Goal: Task Accomplishment & Management: Complete application form

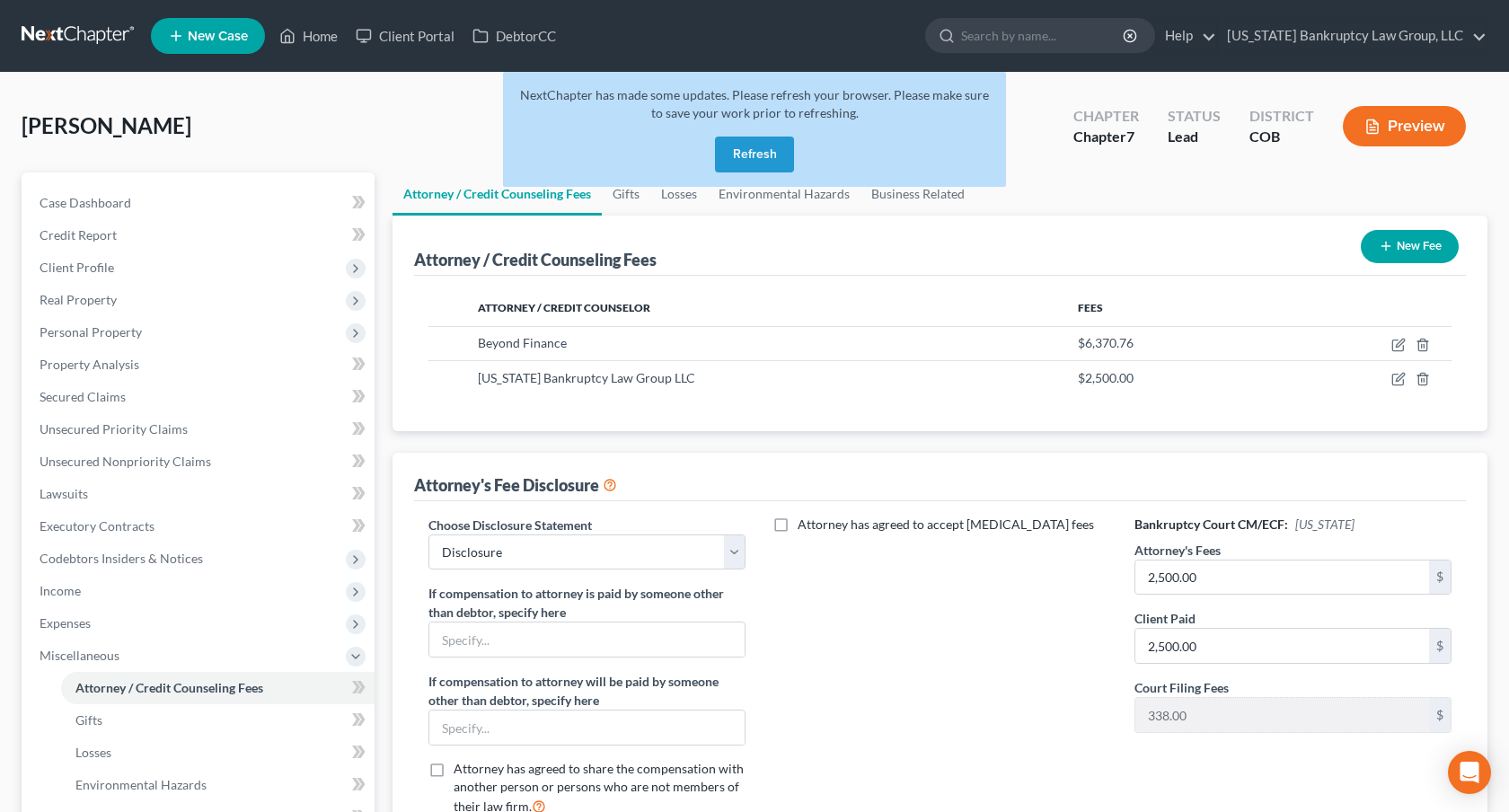
select select "0"
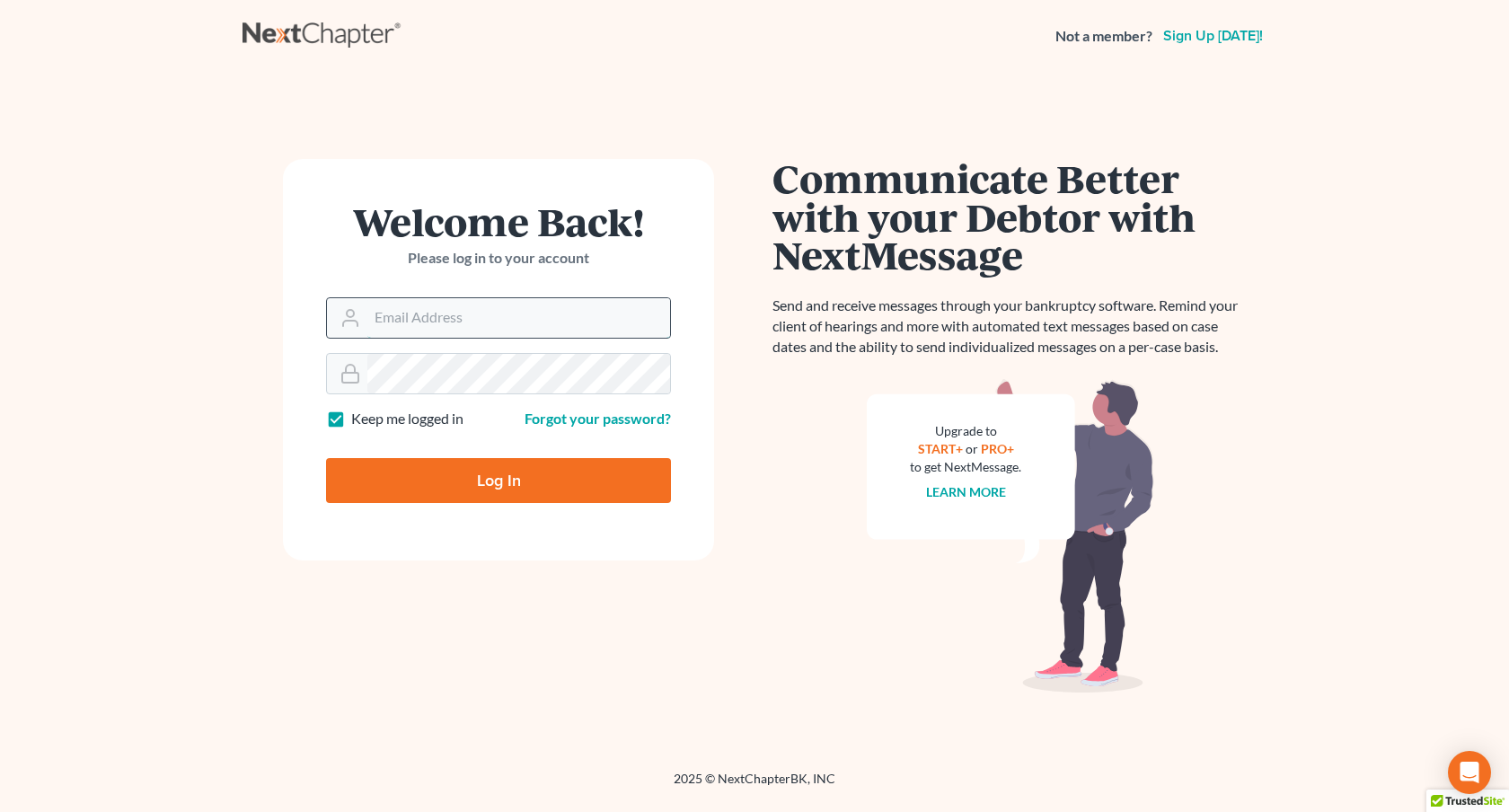
click at [509, 321] on input "Email Address" at bounding box center [519, 318] width 302 height 40
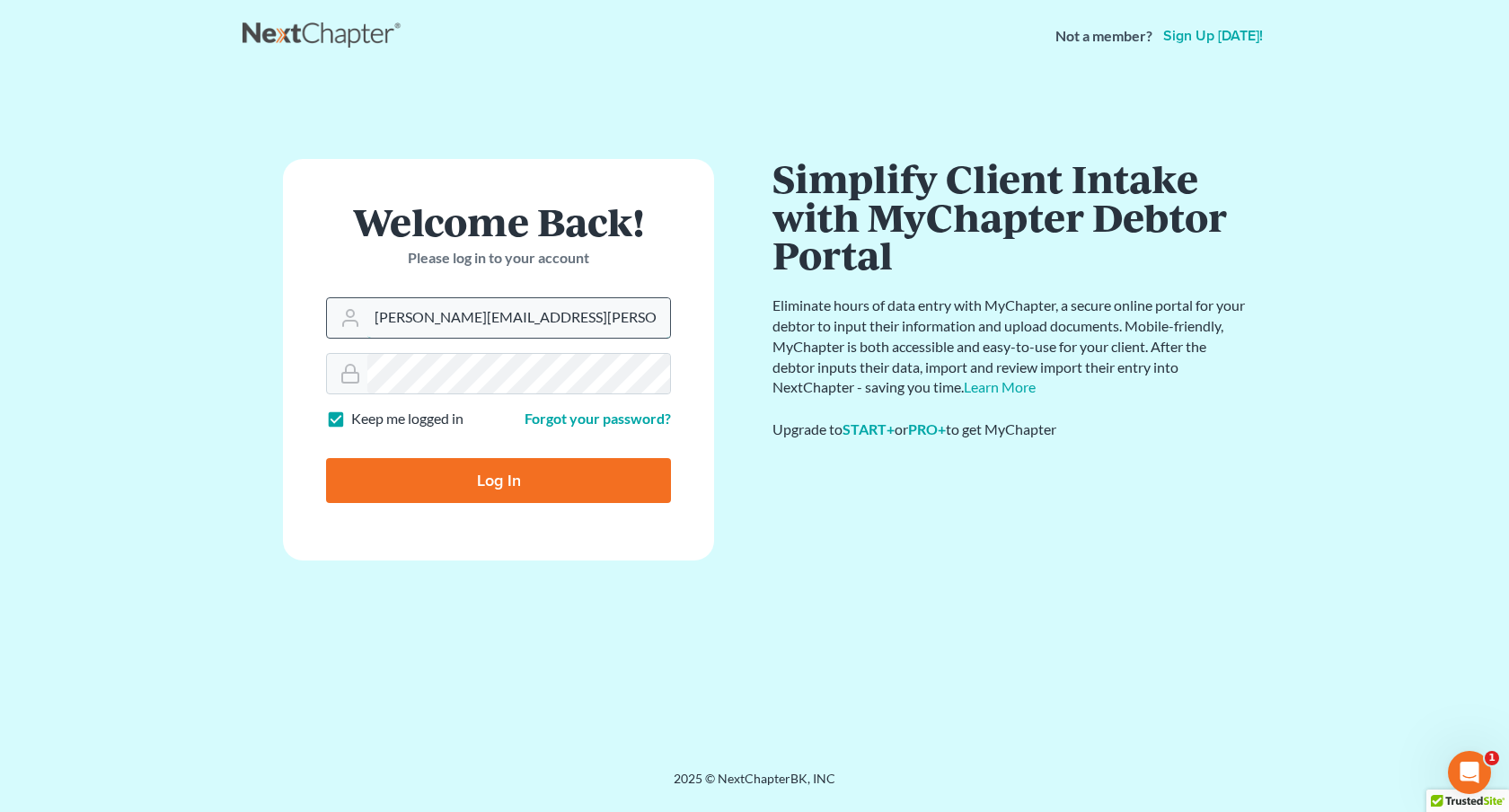
type input "[PERSON_NAME][EMAIL_ADDRESS][PERSON_NAME][DOMAIN_NAME]"
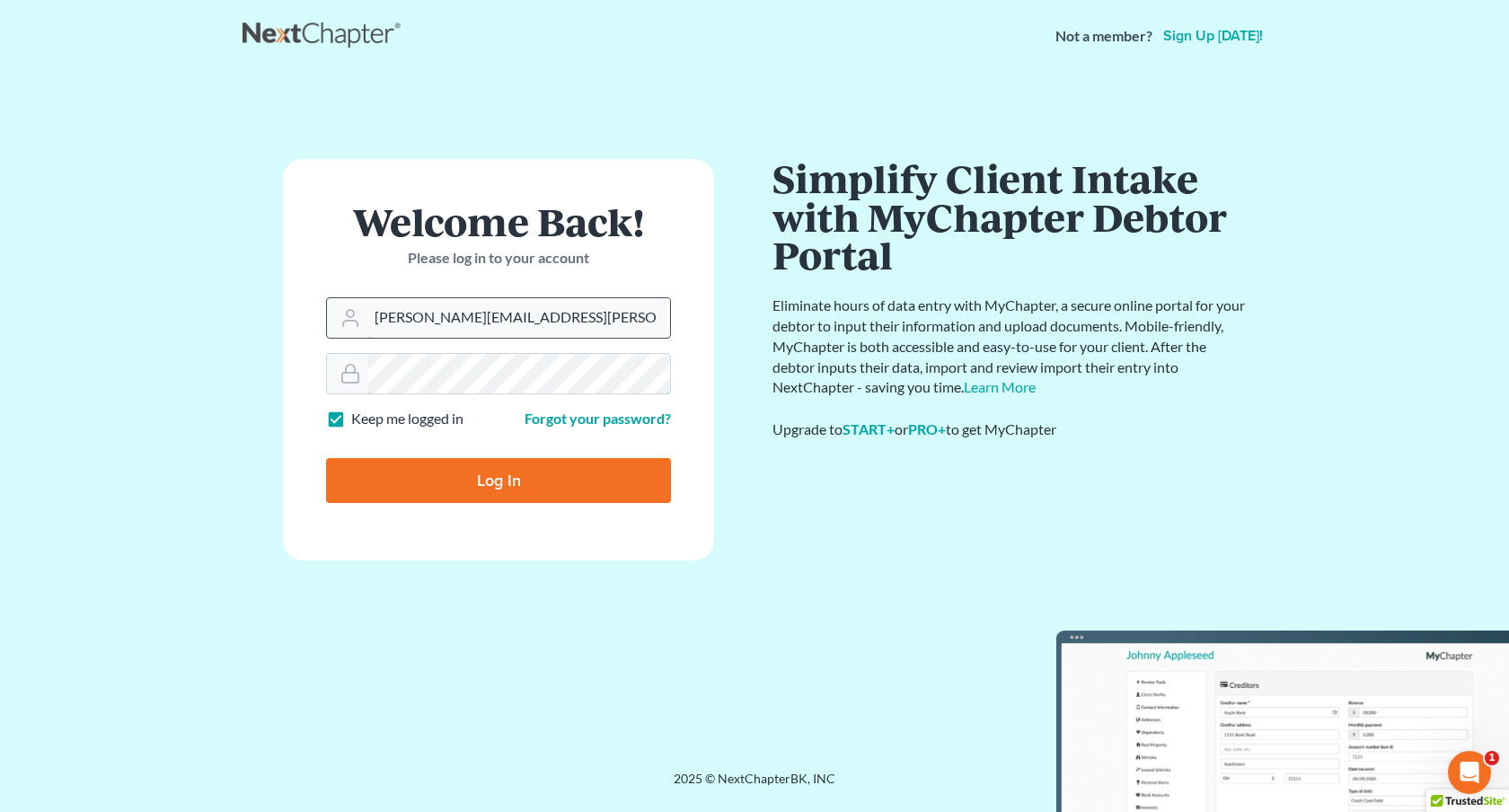
click at [326, 458] on input "Log In" at bounding box center [498, 481] width 345 height 45
type input "Thinking..."
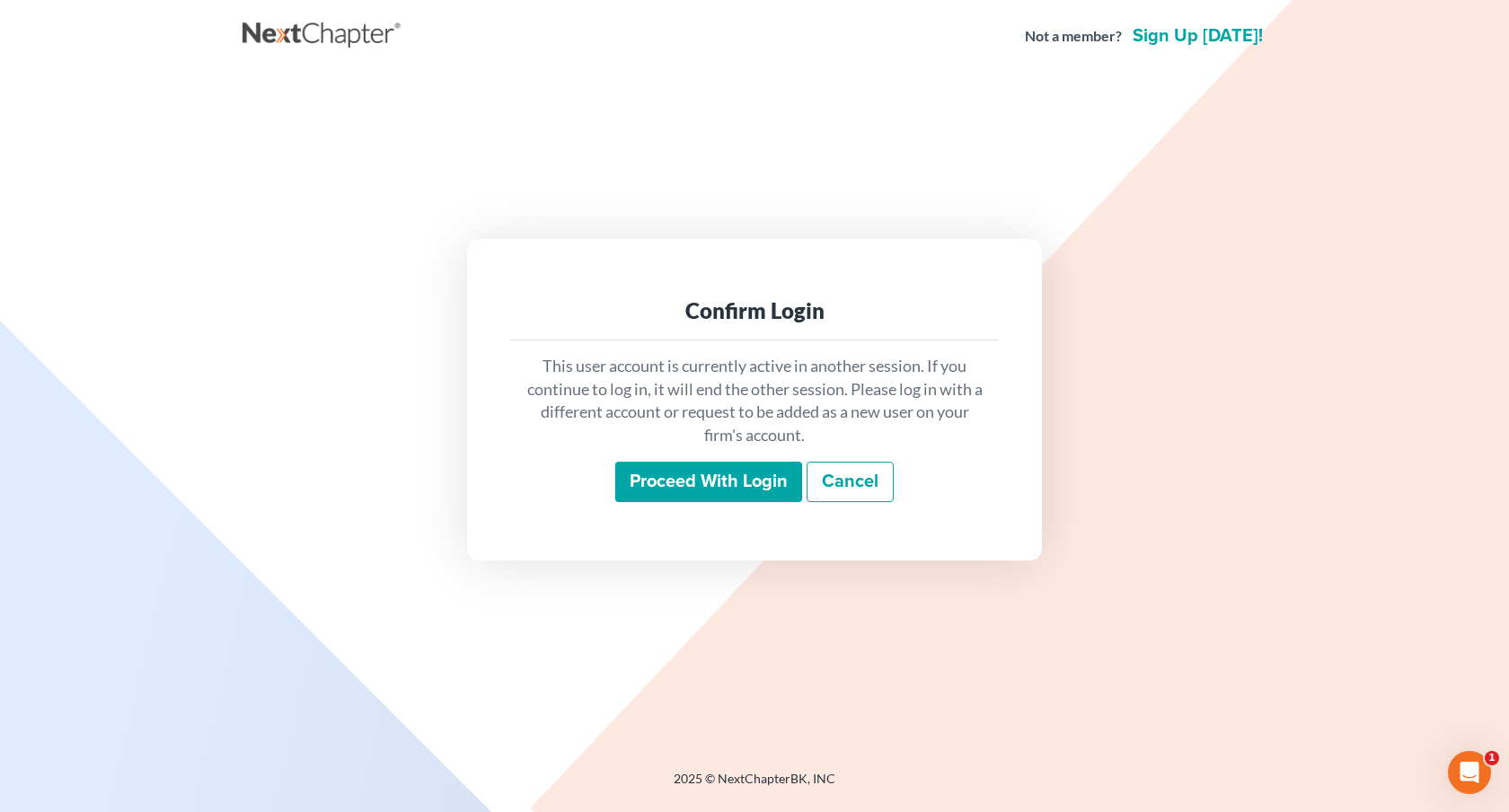
click at [721, 491] on input "Proceed with login" at bounding box center [708, 482] width 187 height 42
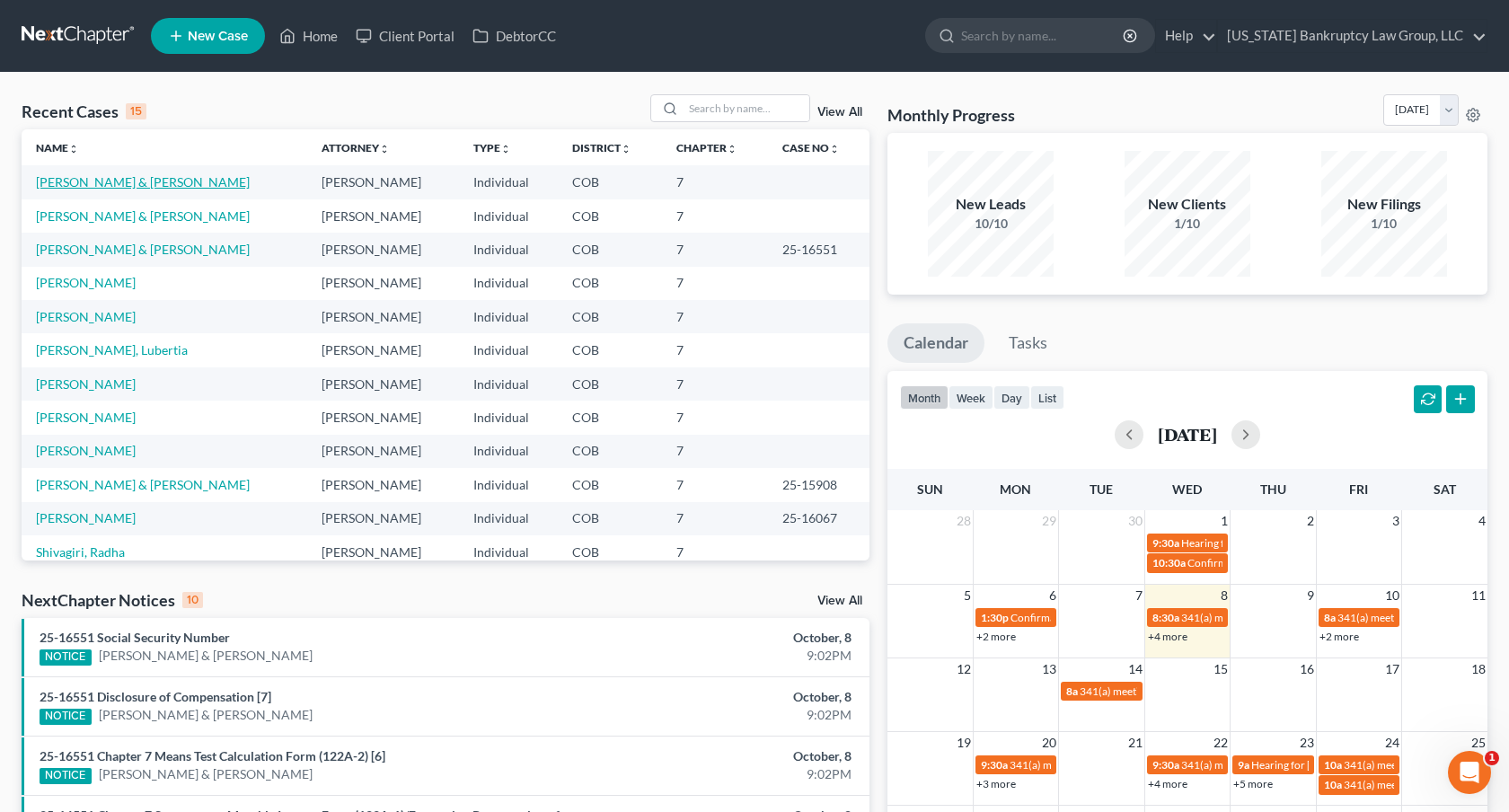
click at [141, 184] on link "Medina, Ray & Silvia" at bounding box center [142, 182] width 214 height 16
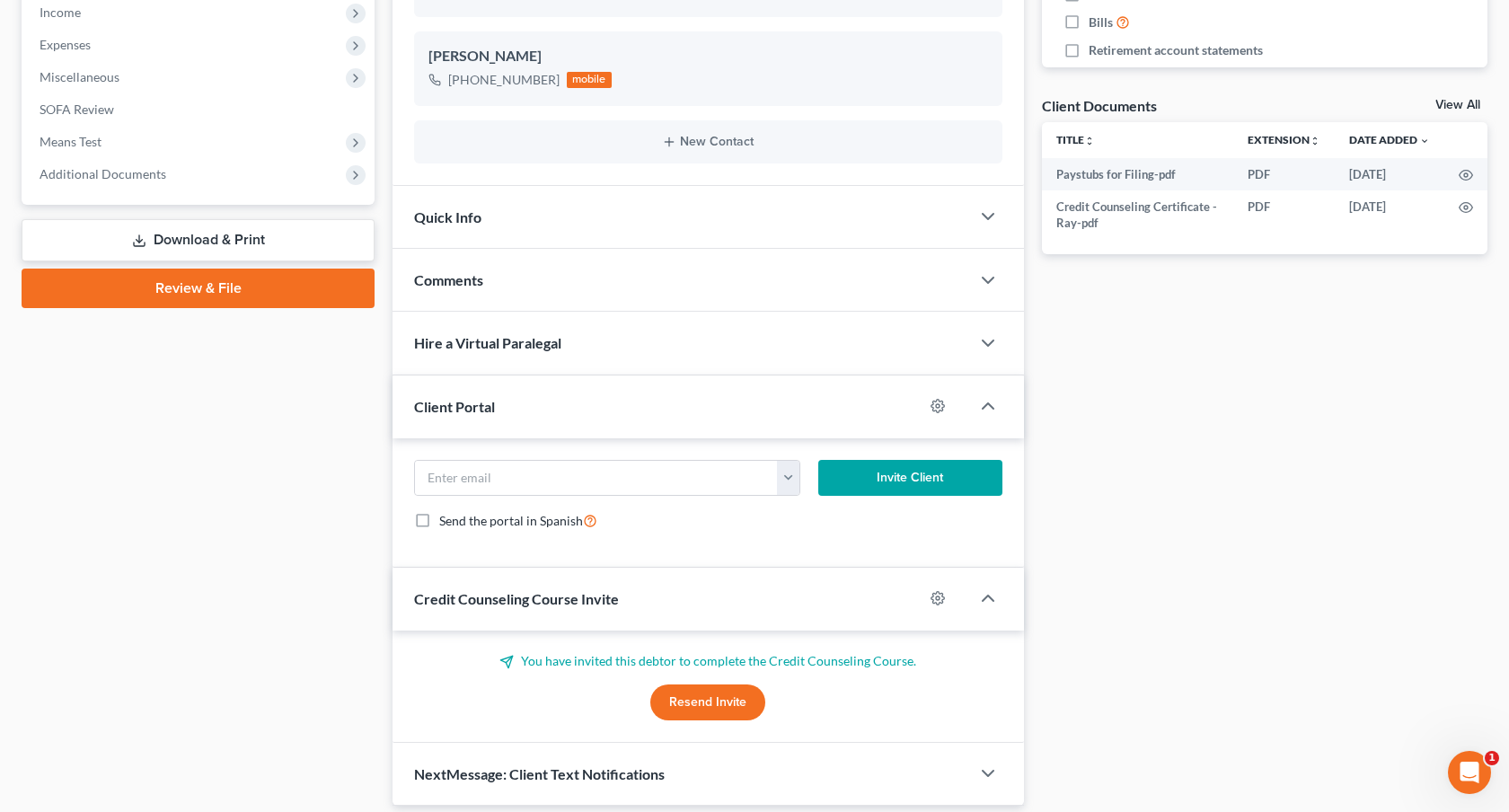
scroll to position [640, 0]
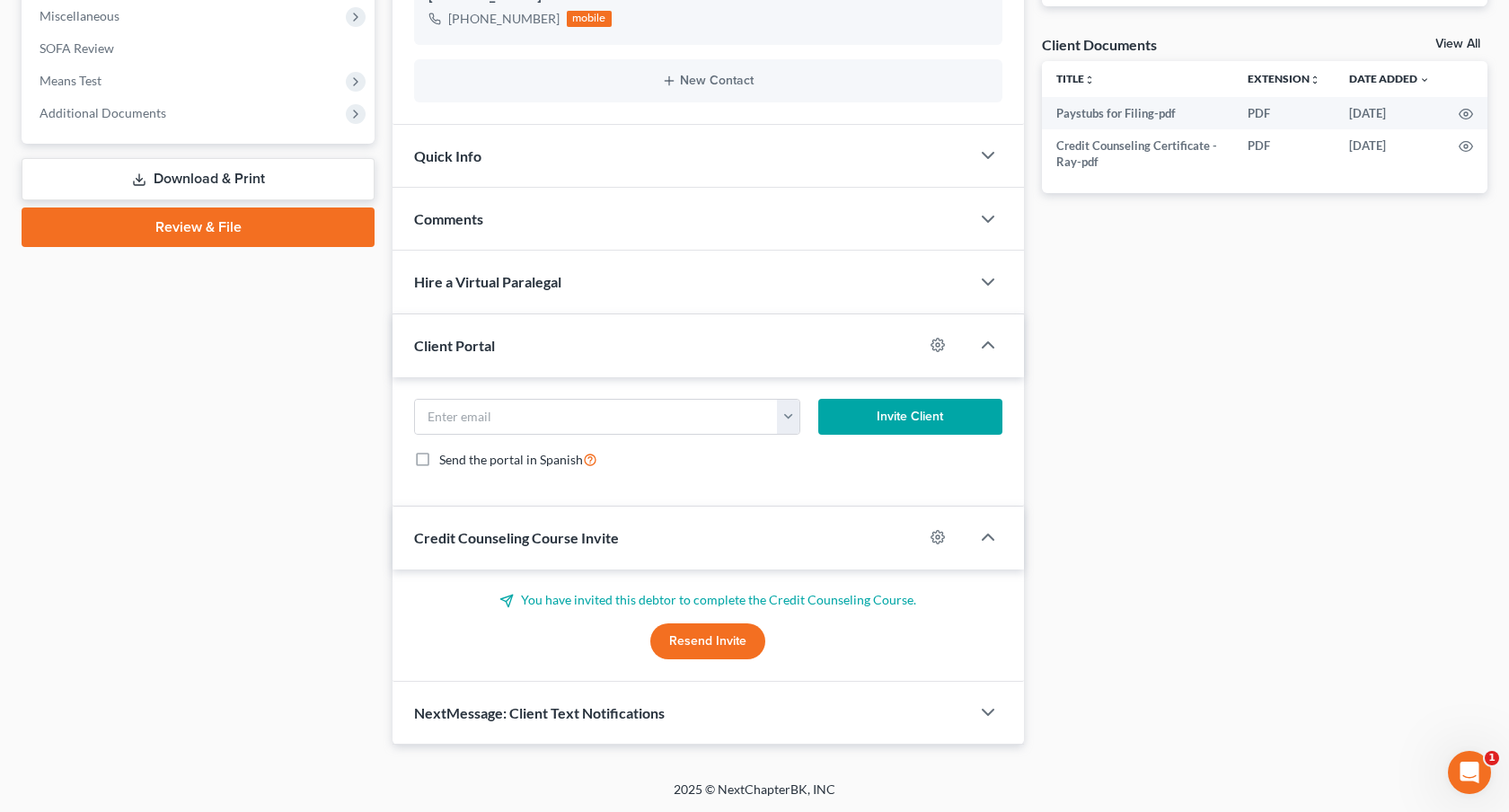
click at [321, 231] on link "Review & File" at bounding box center [198, 227] width 353 height 40
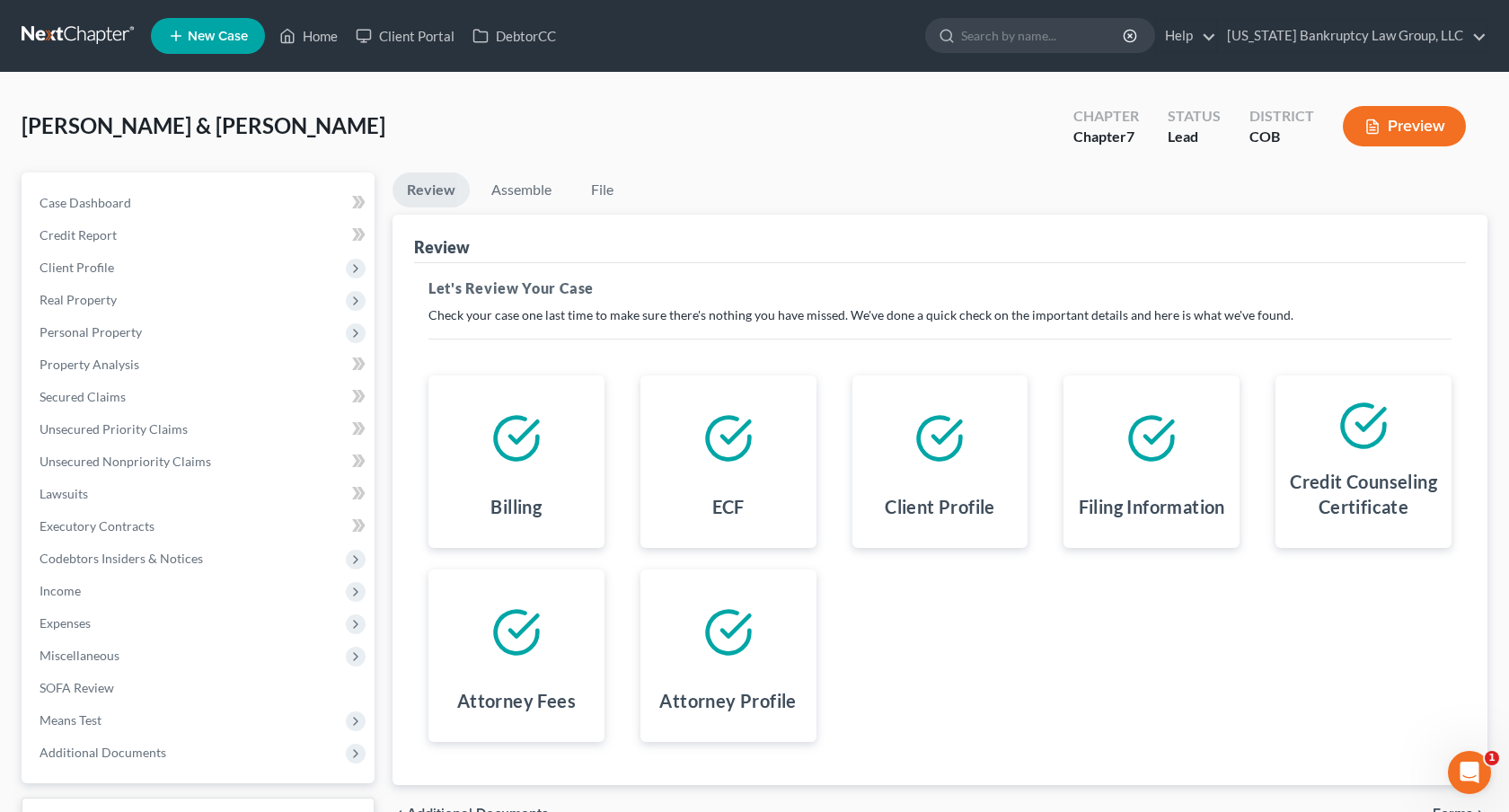
scroll to position [141, 0]
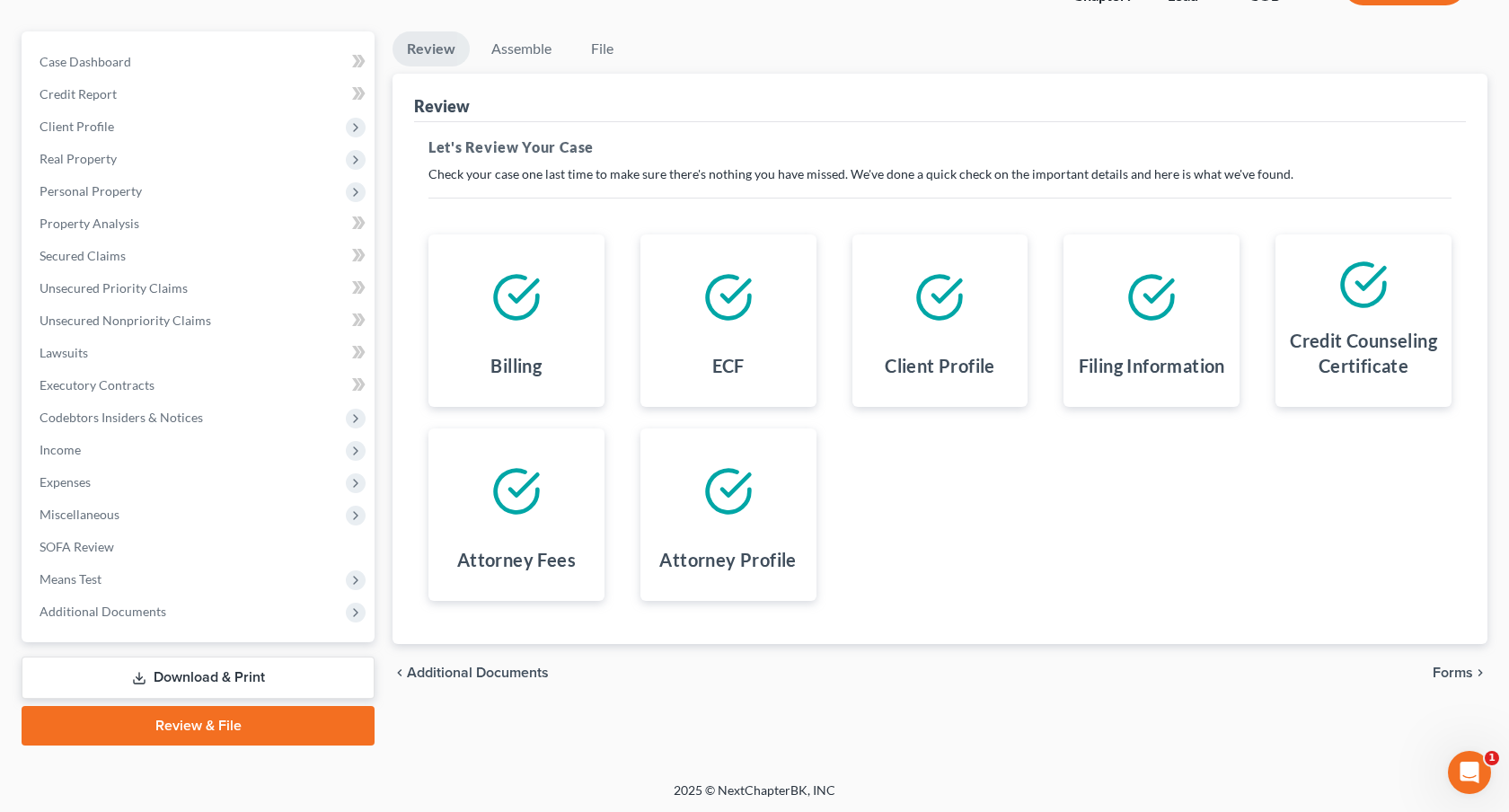
click at [1445, 672] on span "Forms" at bounding box center [1453, 672] width 41 height 15
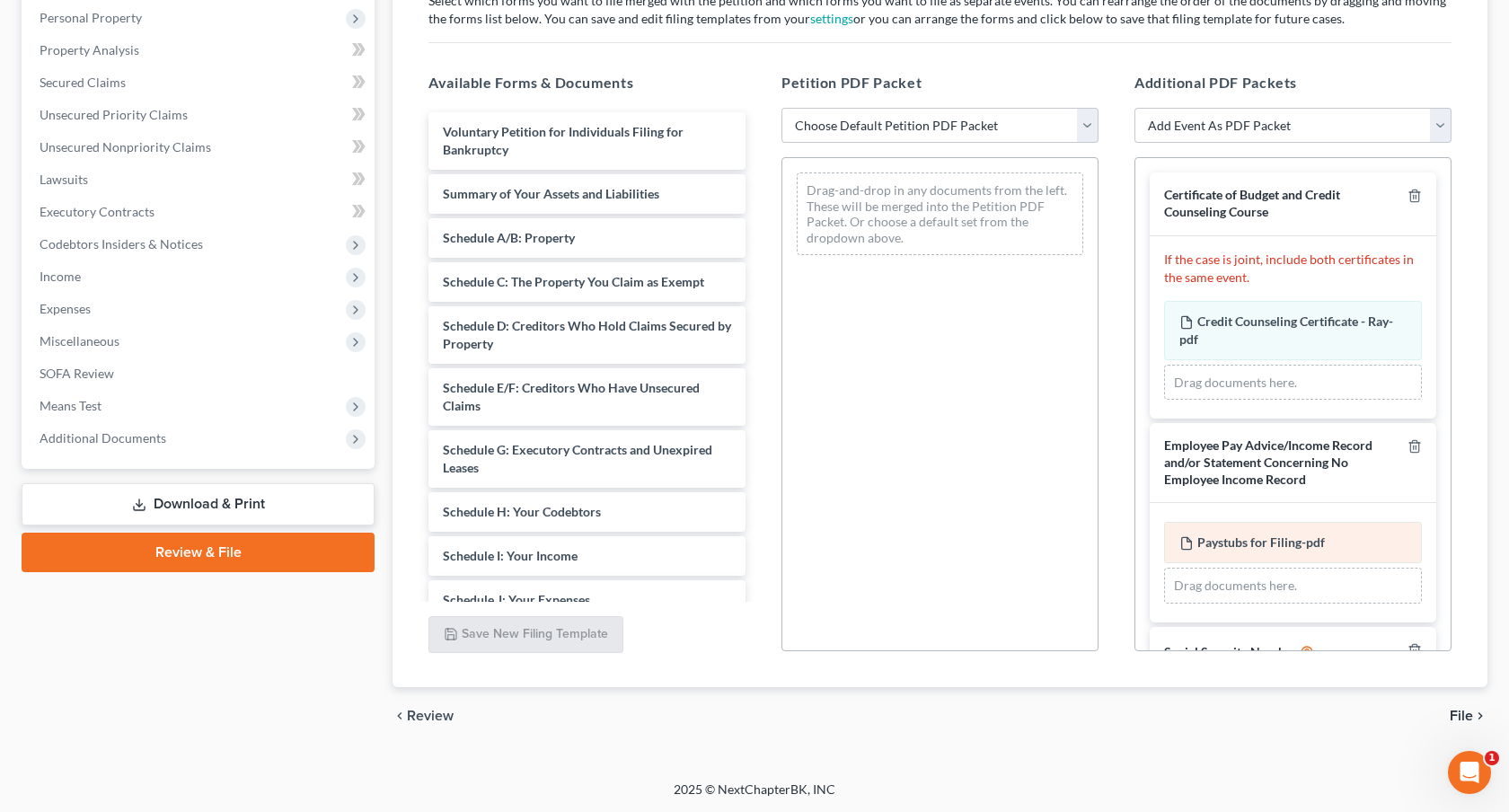
scroll to position [110, 0]
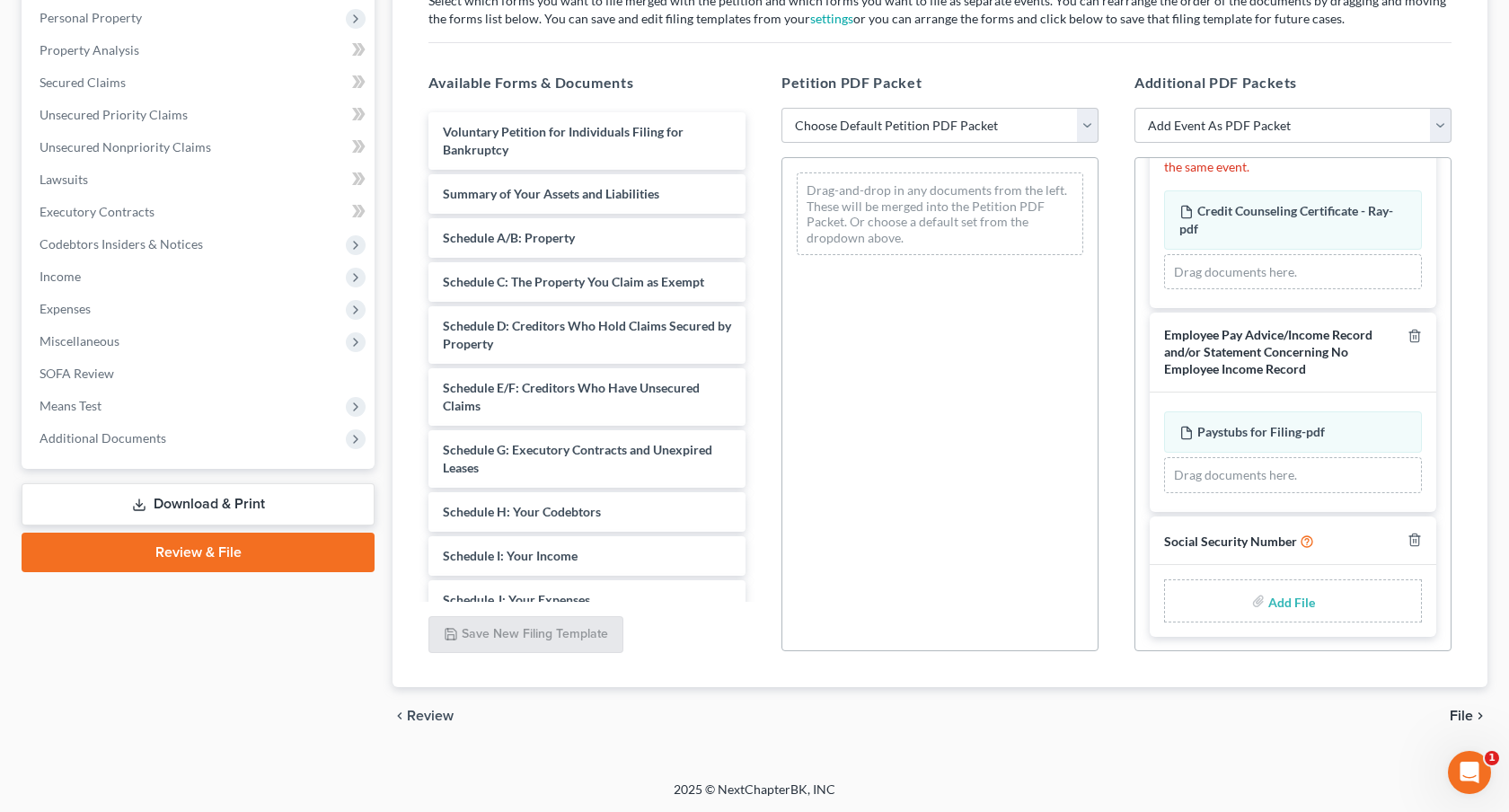
click at [1288, 599] on input "file" at bounding box center [1289, 600] width 43 height 32
type input "C:\fakepath\100825 Statement of Social Security Number.pdf"
click at [836, 120] on select "Choose Default Petition PDF Packet Emergency Filing (Voluntary Petition and Cre…" at bounding box center [939, 125] width 317 height 36
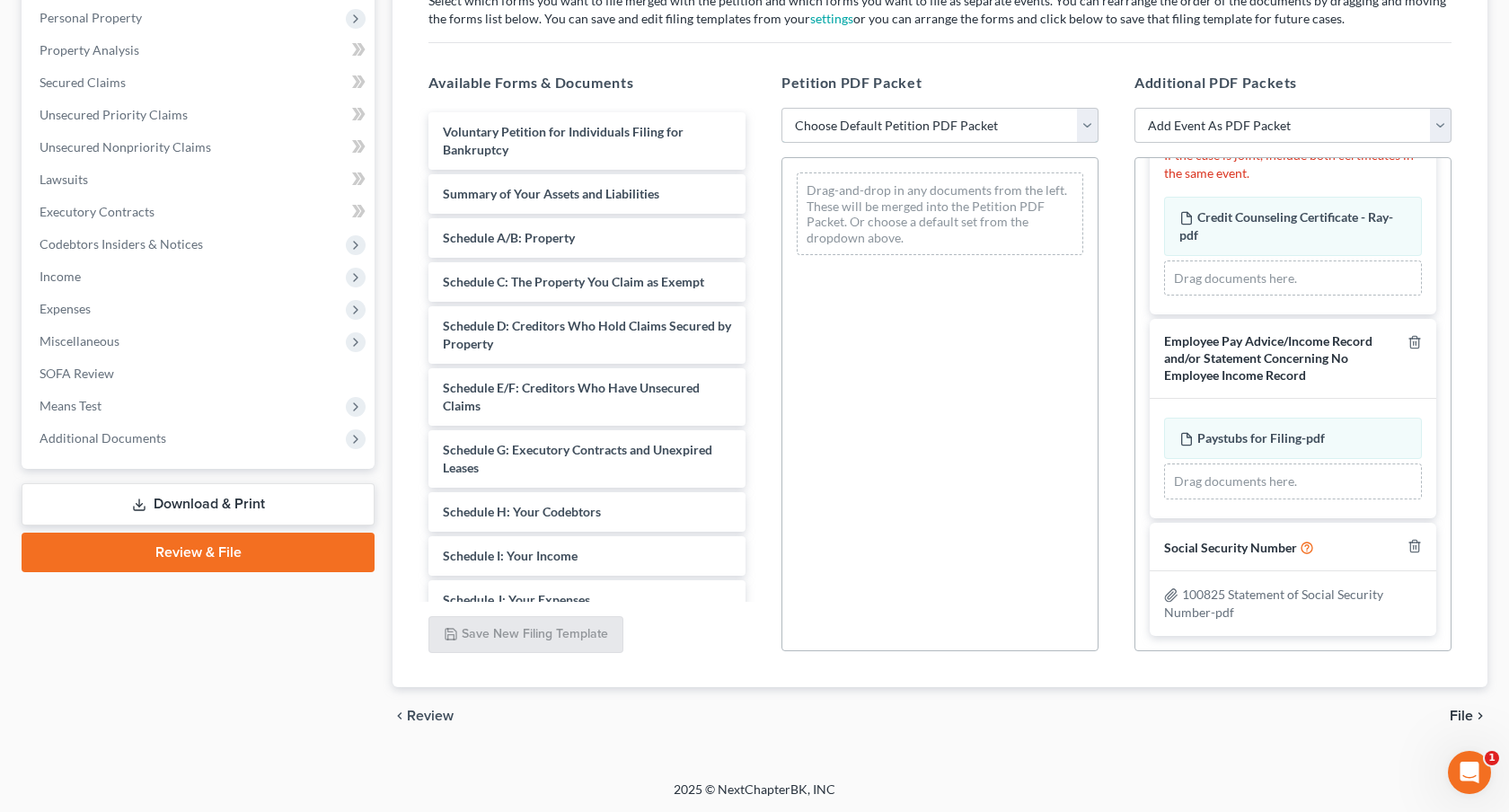
scroll to position [104, 0]
select select "1"
click at [781, 108] on select "Choose Default Petition PDF Packet Emergency Filing (Voluntary Petition and Cre…" at bounding box center [939, 125] width 317 height 36
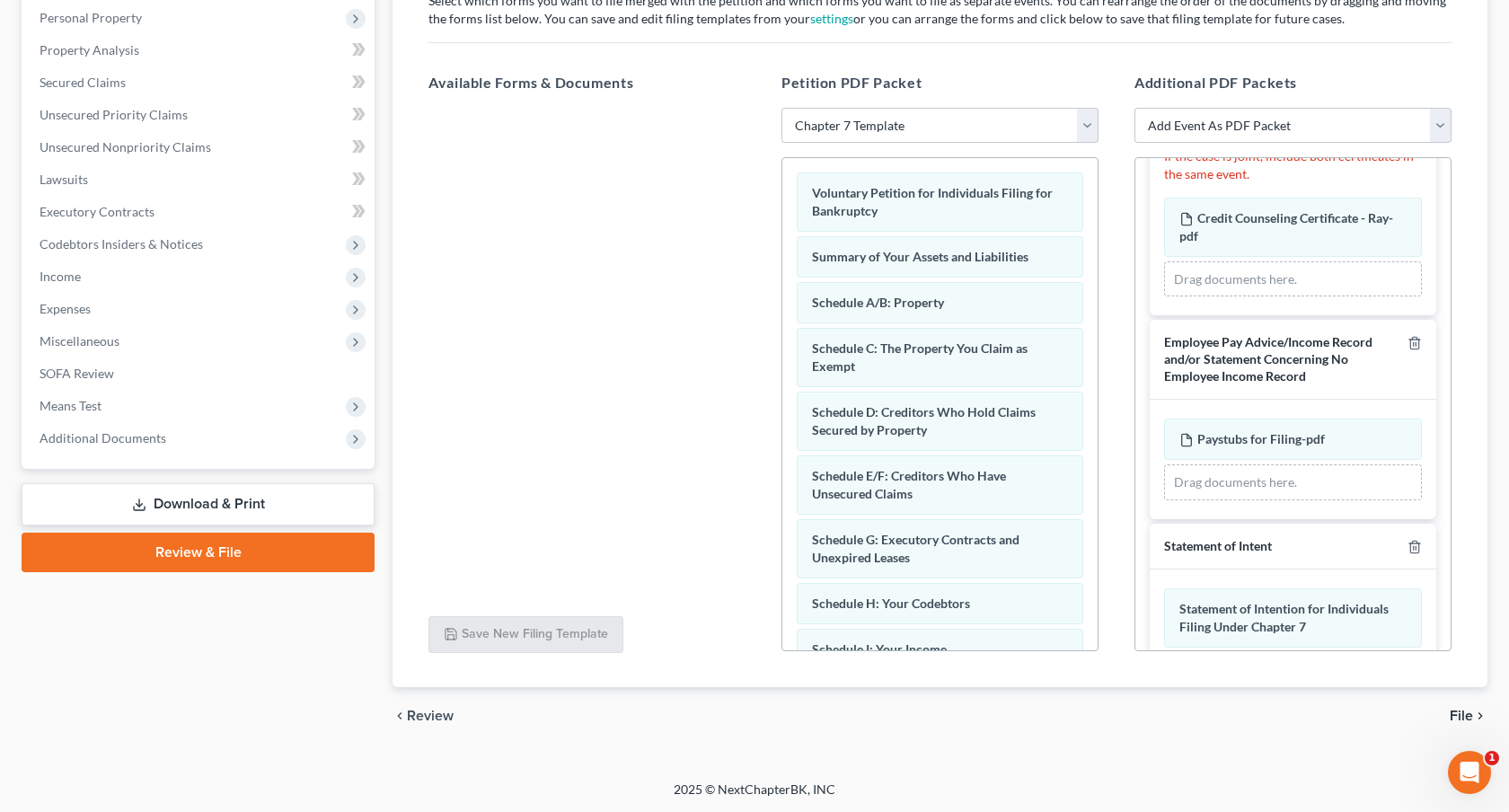
click at [1453, 708] on span "File" at bounding box center [1461, 715] width 23 height 15
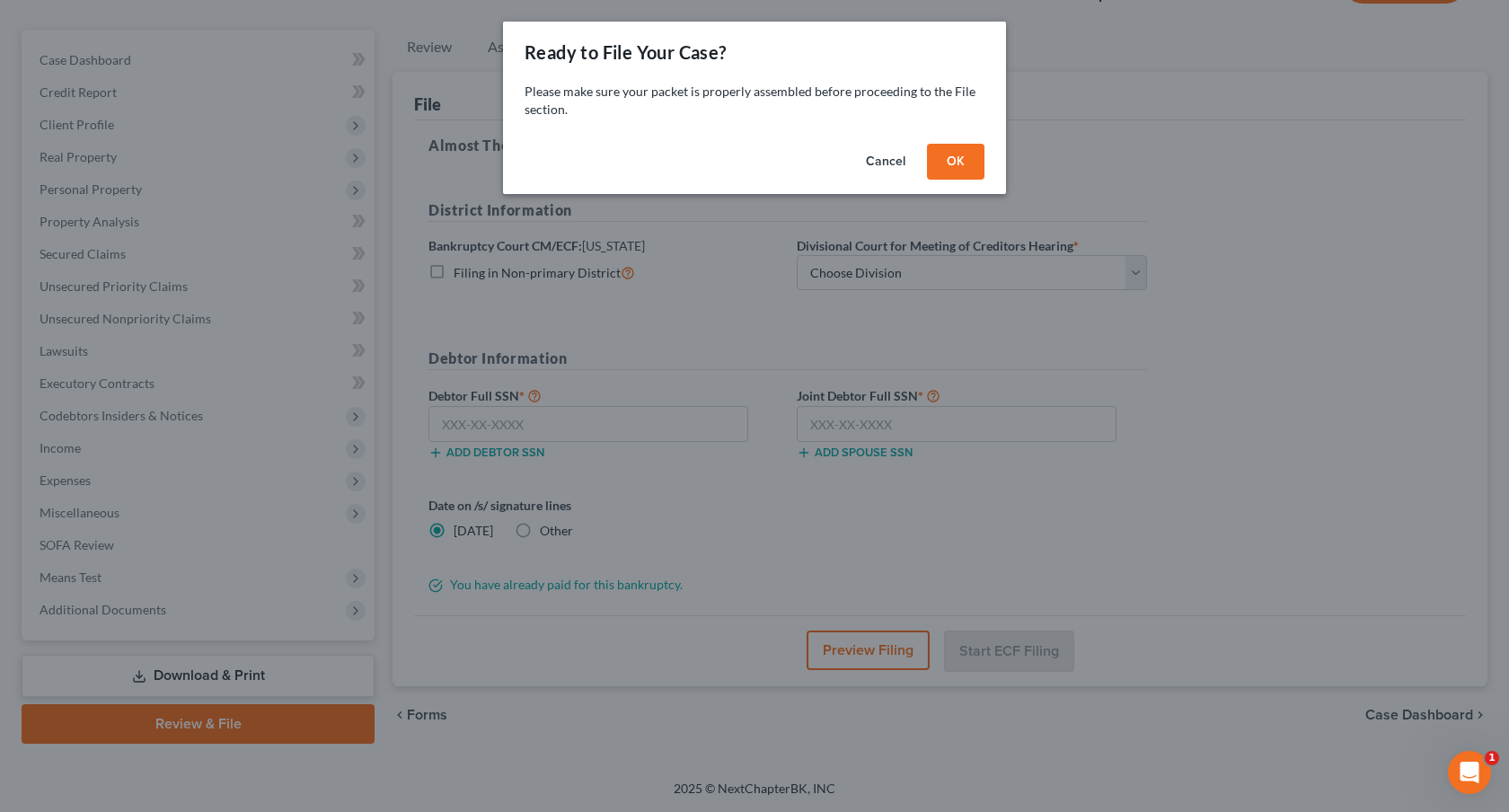
scroll to position [141, 0]
click at [968, 151] on button "OK" at bounding box center [955, 161] width 57 height 36
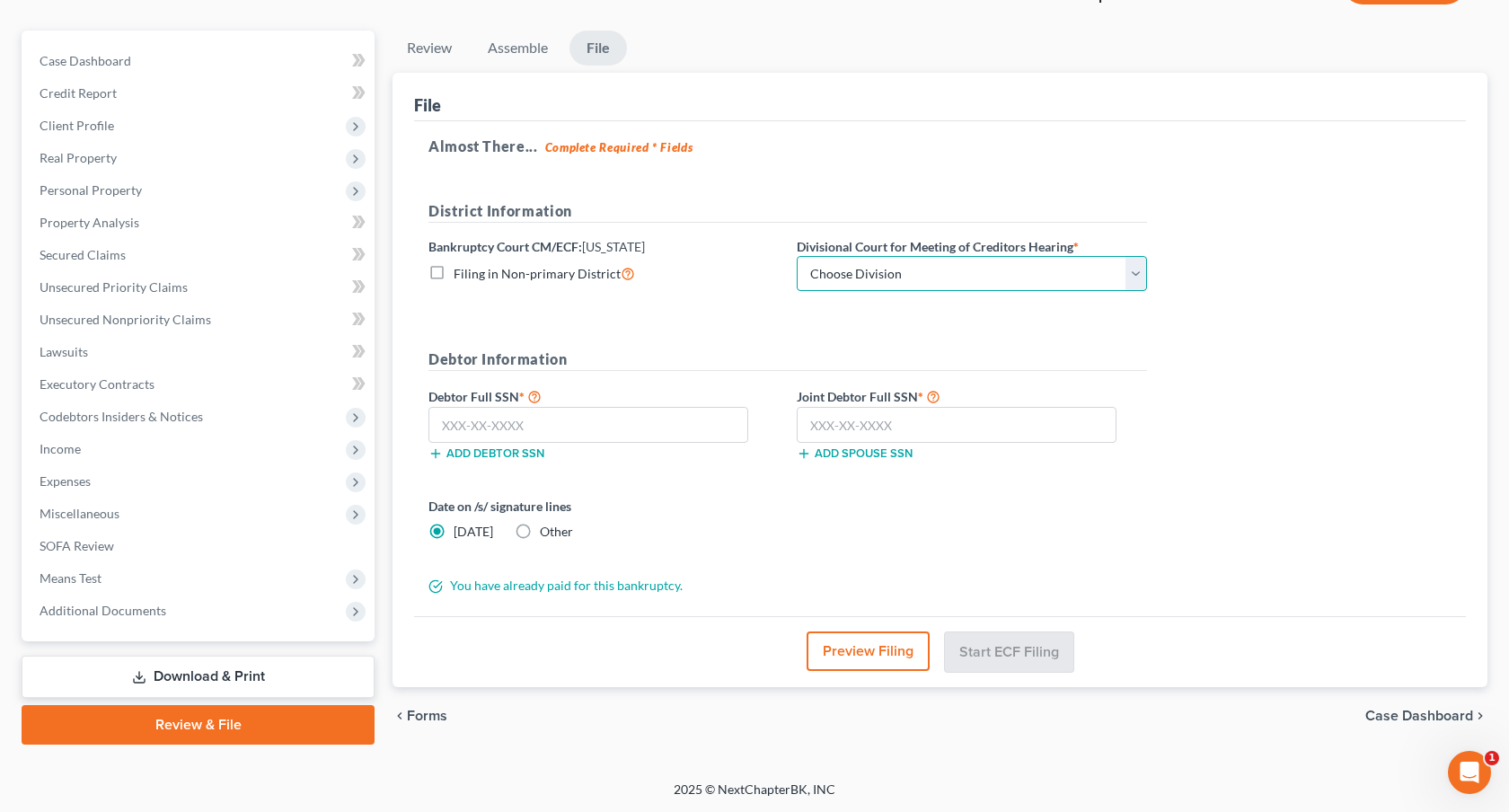
click at [959, 265] on select "Choose Division Denver" at bounding box center [971, 273] width 350 height 36
select select "0"
click at [797, 256] on select "Choose Division Denver" at bounding box center [971, 273] width 350 height 36
click at [688, 430] on input "text" at bounding box center [588, 424] width 320 height 36
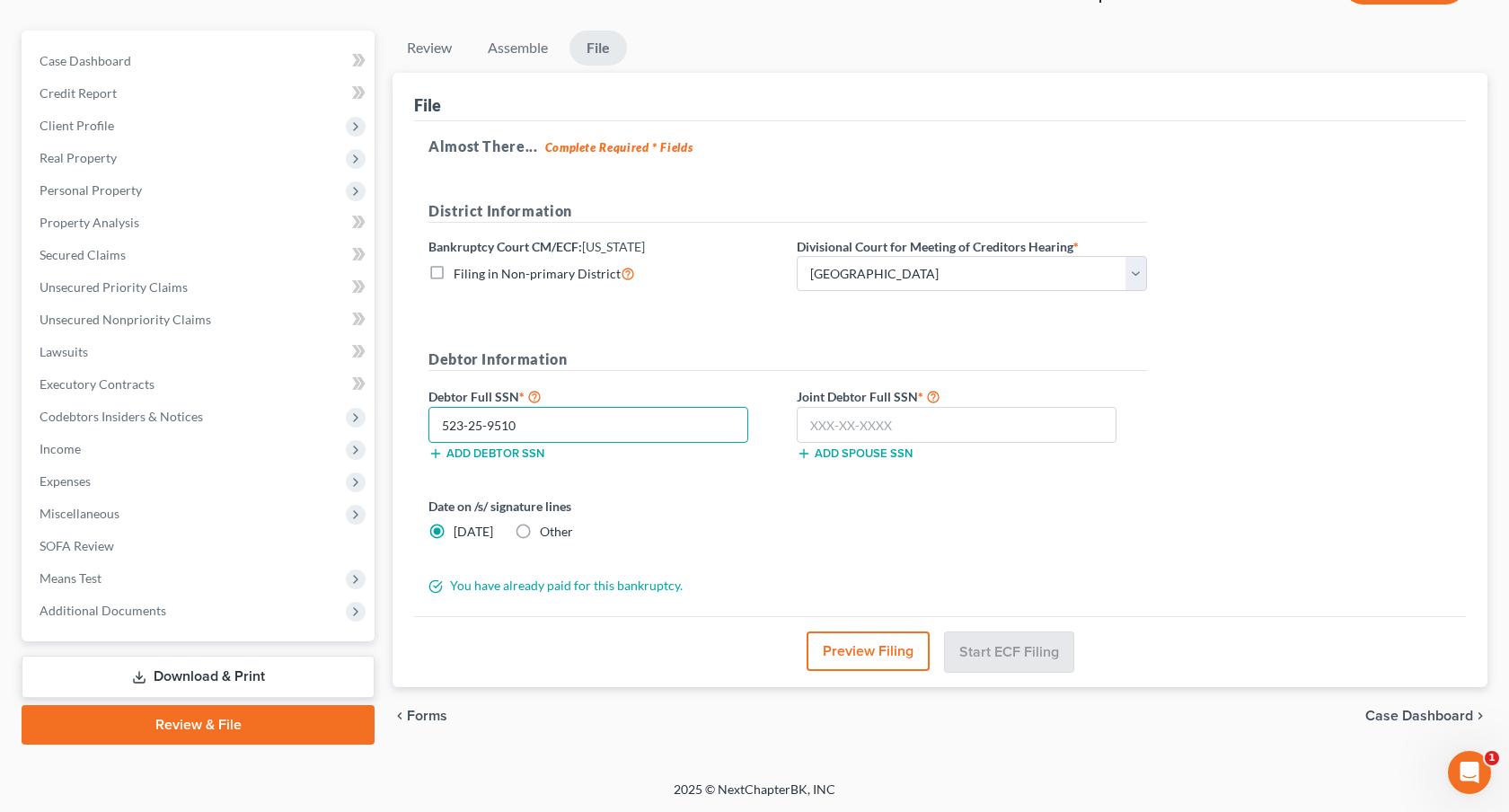
type input "523-25-9510"
click at [829, 418] on input "text" at bounding box center [957, 424] width 320 height 36
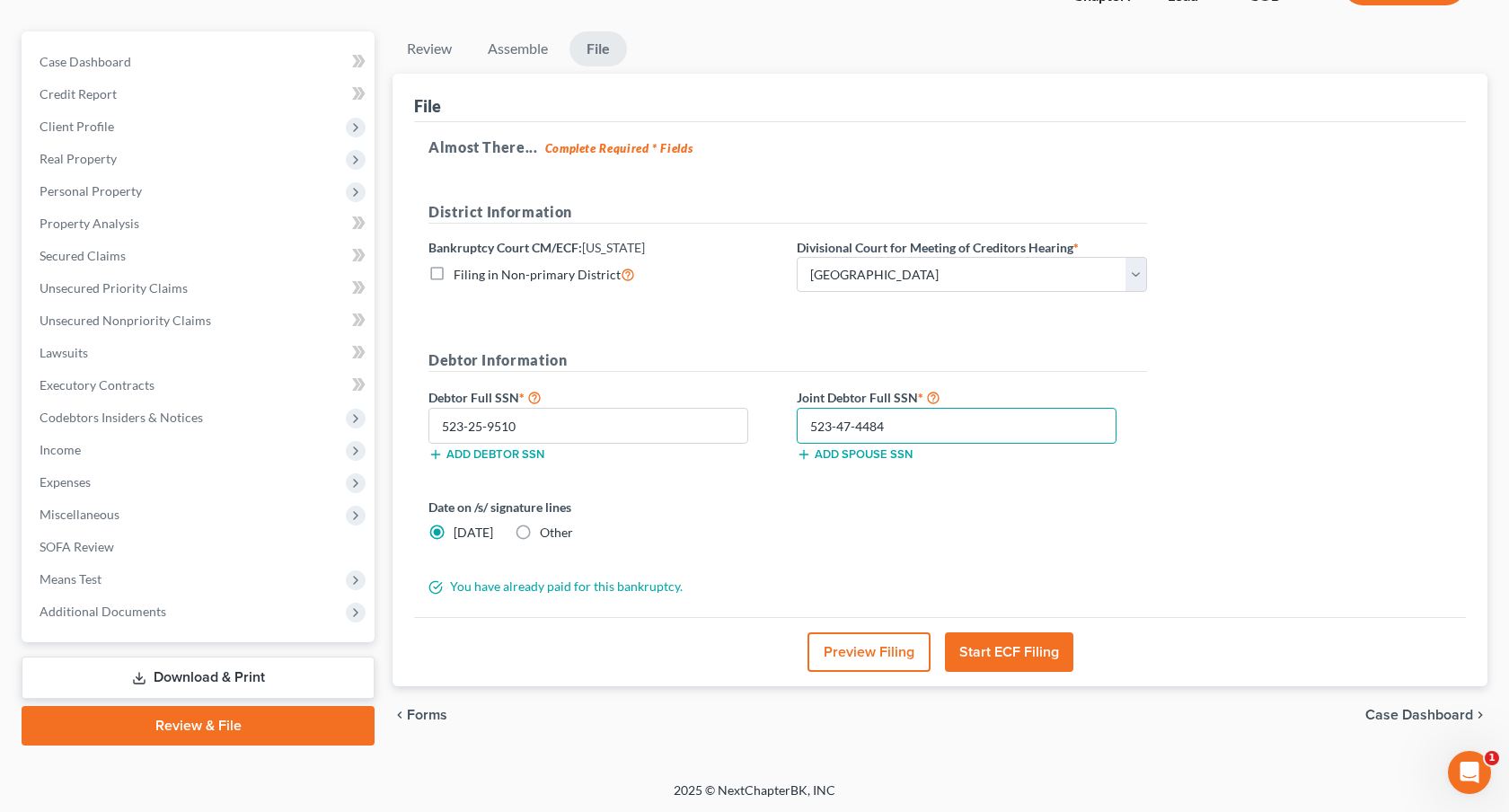
type input "523-47-4484"
click at [978, 649] on button "Start ECF Filing" at bounding box center [1009, 651] width 128 height 40
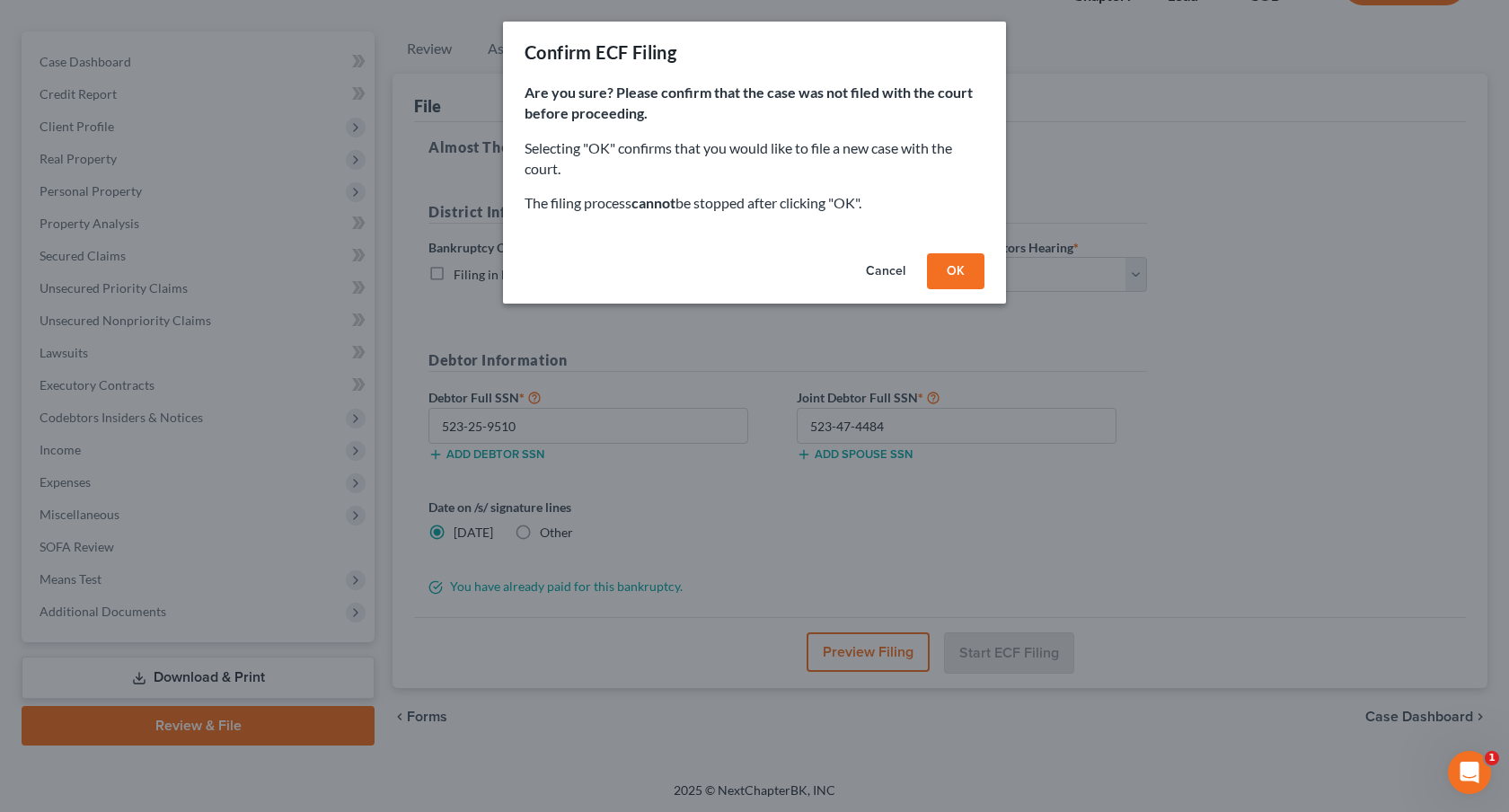
click at [960, 266] on button "OK" at bounding box center [955, 270] width 57 height 36
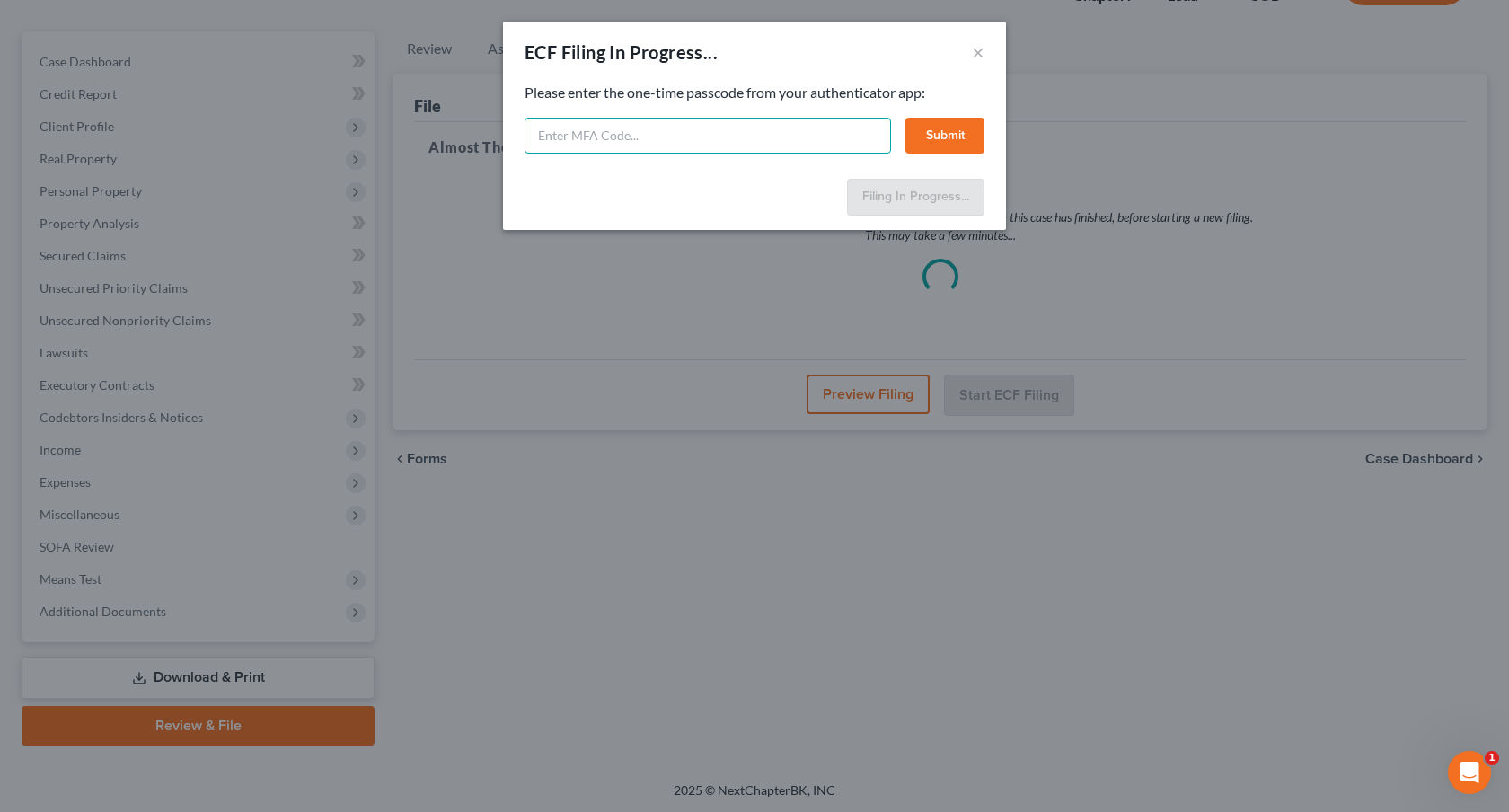
click at [774, 141] on input "text" at bounding box center [707, 135] width 366 height 36
type input "176752"
click at [959, 138] on button "Submit" at bounding box center [945, 135] width 79 height 36
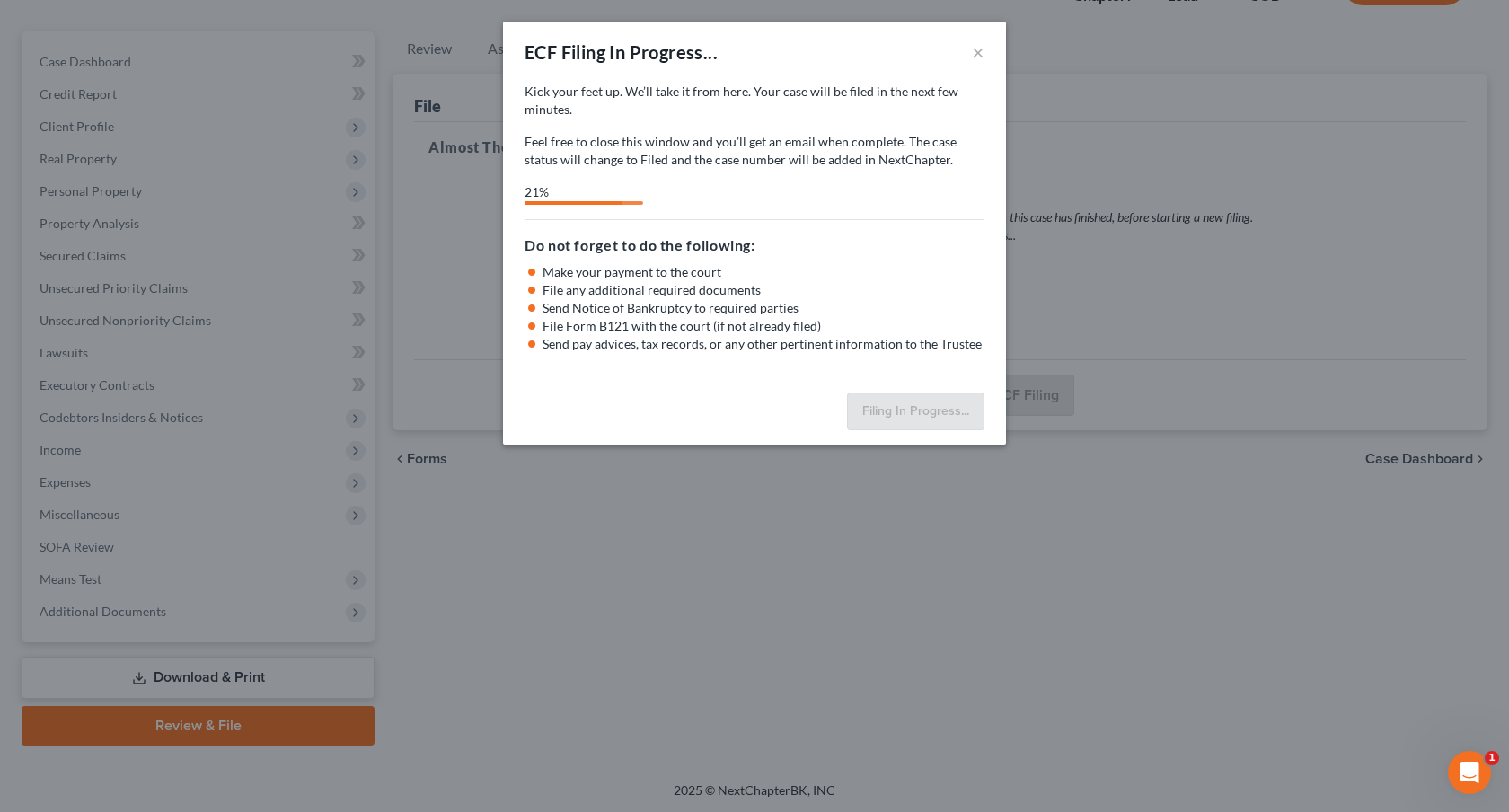
select select "0"
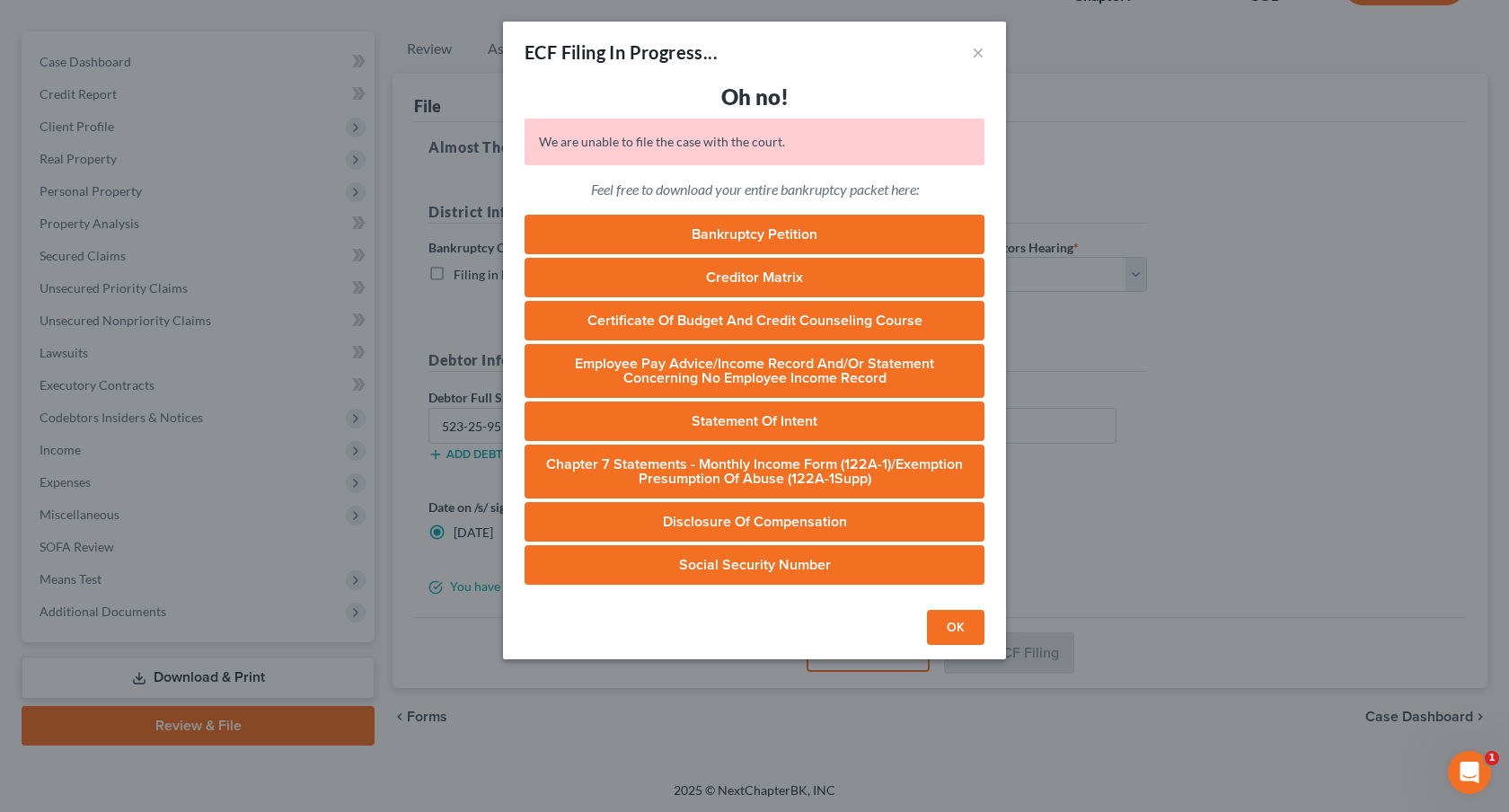
click at [956, 636] on button "OK" at bounding box center [955, 627] width 57 height 36
